Goal: Check status: Check status

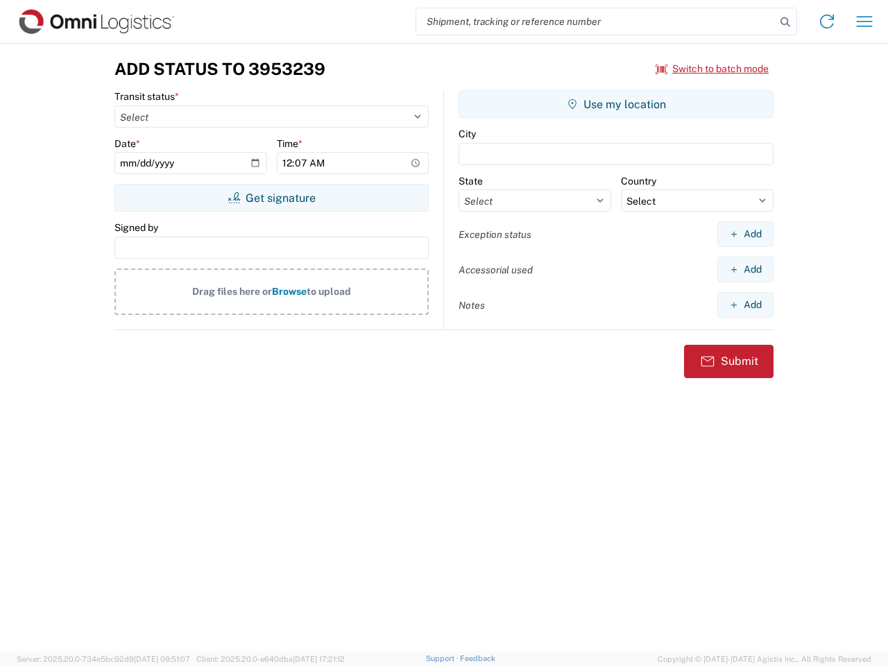
click at [596, 22] on input "search" at bounding box center [595, 21] width 359 height 26
click at [785, 22] on icon at bounding box center [785, 21] width 19 height 19
click at [827, 22] on icon at bounding box center [827, 21] width 22 height 22
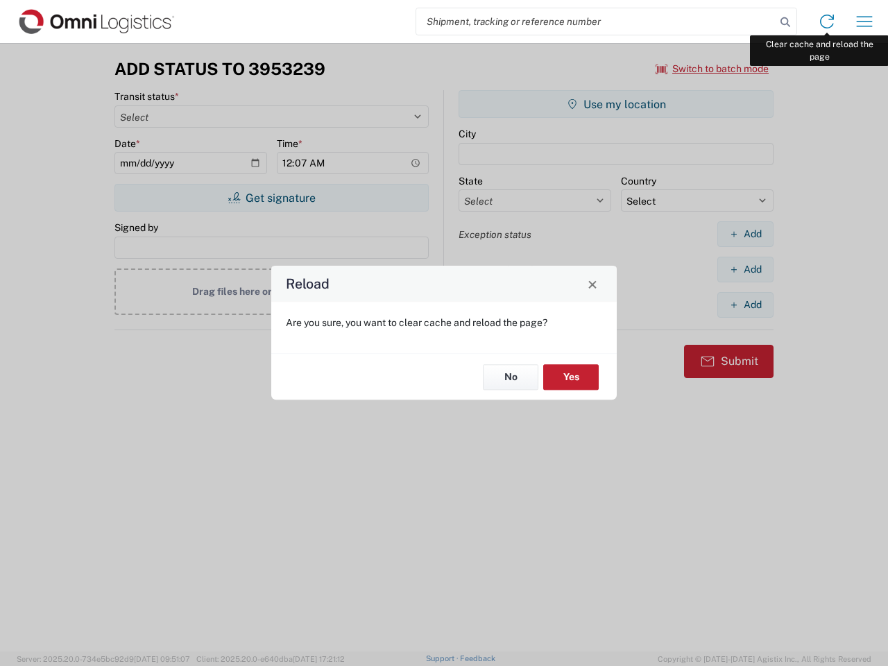
click at [864, 22] on div "Reload Are you sure, you want to clear cache and reload the page? No Yes" at bounding box center [444, 333] width 888 height 666
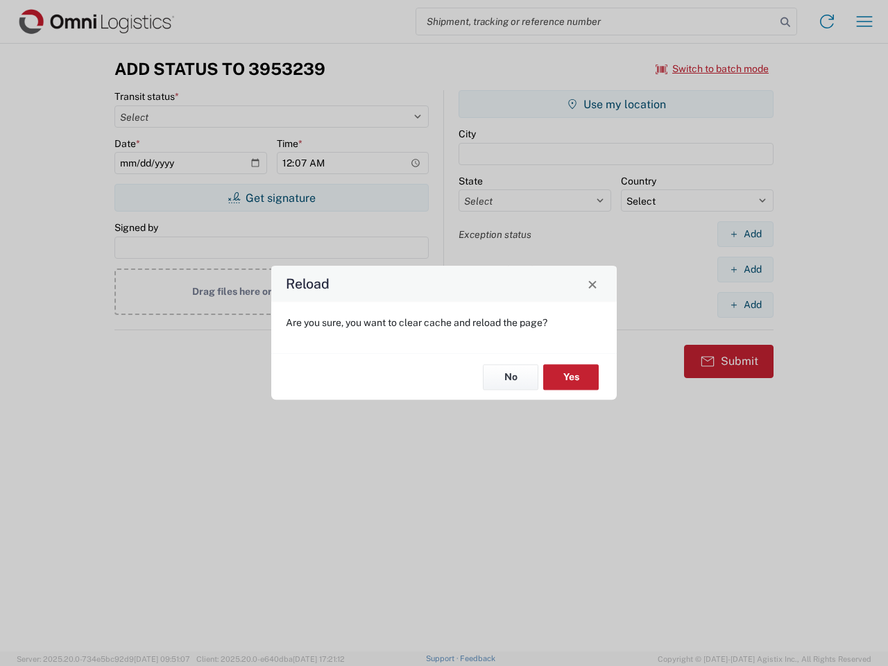
click at [712, 69] on div "Reload Are you sure, you want to clear cache and reload the page? No Yes" at bounding box center [444, 333] width 888 height 666
click at [271, 198] on div "Reload Are you sure, you want to clear cache and reload the page? No Yes" at bounding box center [444, 333] width 888 height 666
click at [616, 104] on div "Reload Are you sure, you want to clear cache and reload the page? No Yes" at bounding box center [444, 333] width 888 height 666
click at [745, 234] on div "Reload Are you sure, you want to clear cache and reload the page? No Yes" at bounding box center [444, 333] width 888 height 666
click at [745, 269] on div "Reload Are you sure, you want to clear cache and reload the page? No Yes" at bounding box center [444, 333] width 888 height 666
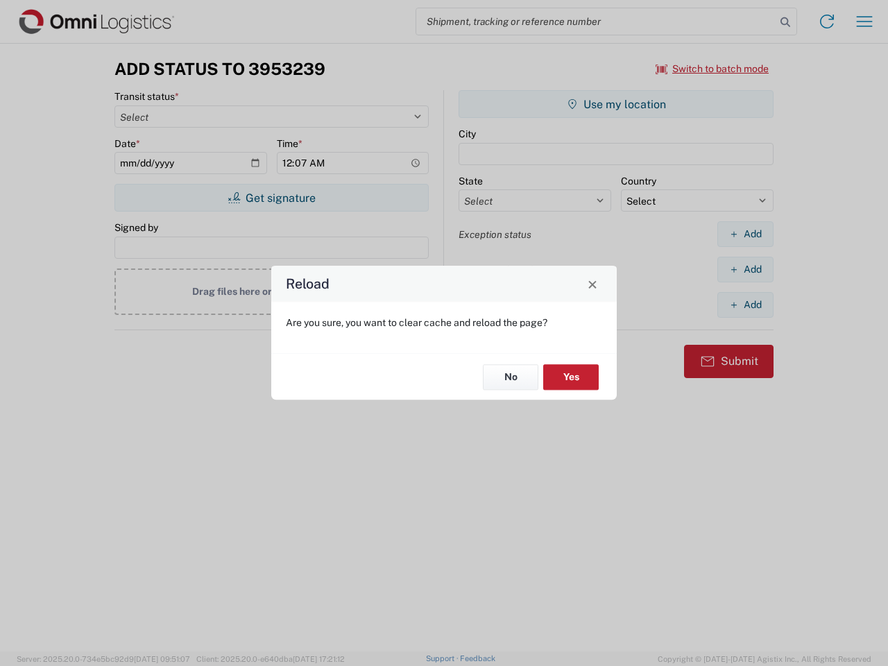
click at [745, 305] on div "Reload Are you sure, you want to clear cache and reload the page? No Yes" at bounding box center [444, 333] width 888 height 666
